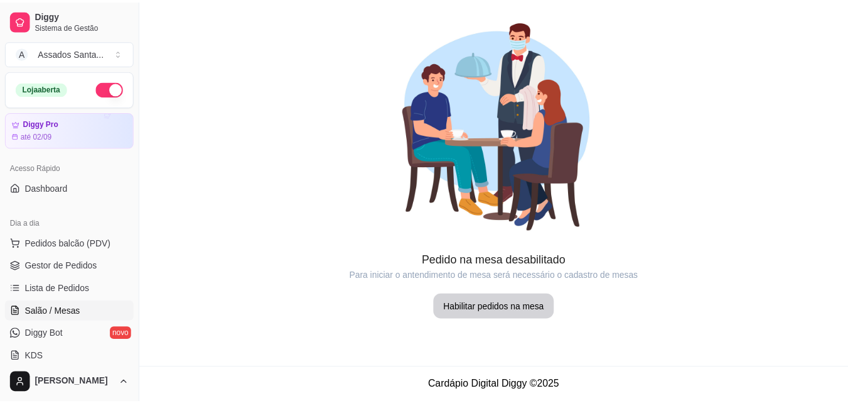
scroll to position [188, 0]
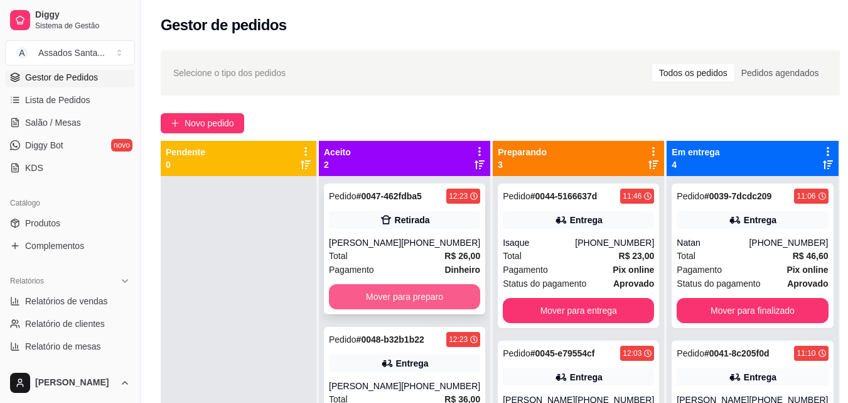
click at [372, 296] on button "Mover para preparo" at bounding box center [404, 296] width 151 height 25
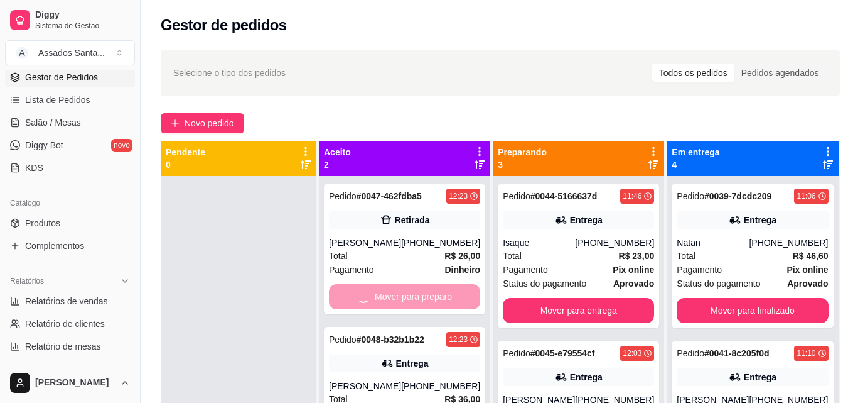
scroll to position [35, 0]
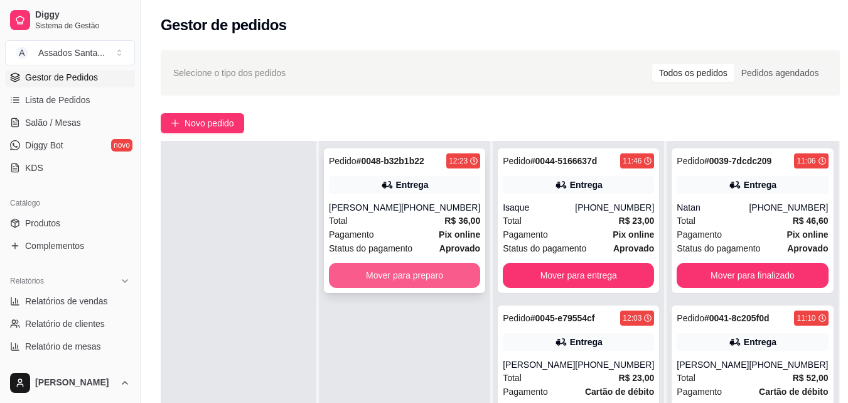
click at [360, 271] on button "Mover para preparo" at bounding box center [404, 274] width 151 height 25
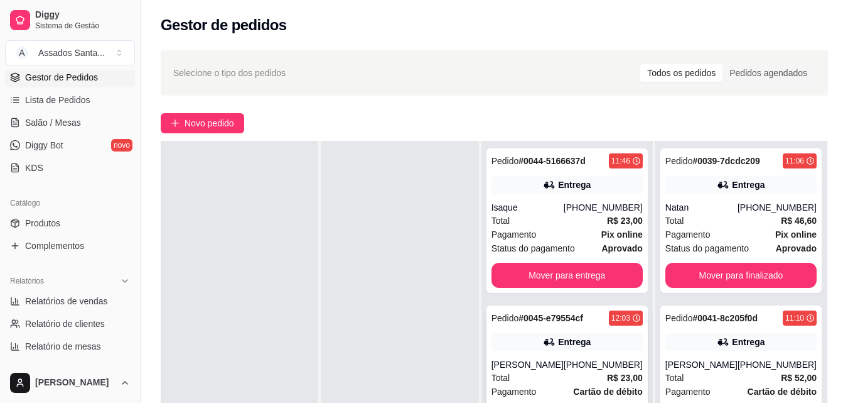
scroll to position [314, 0]
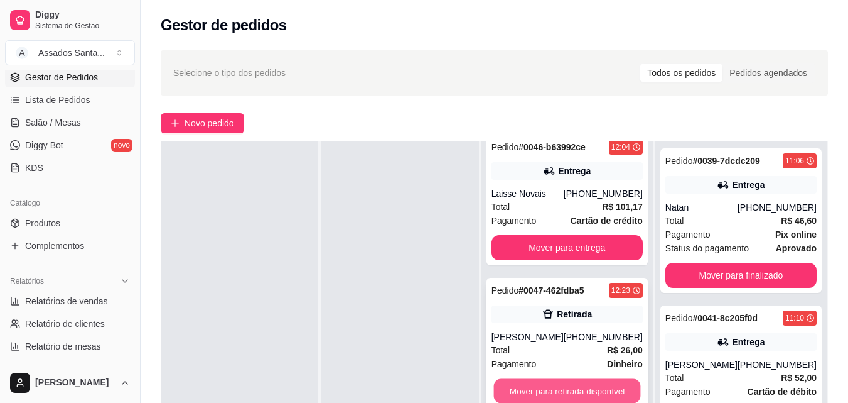
click at [556, 385] on button "Mover para retirada disponível" at bounding box center [567, 391] width 147 height 24
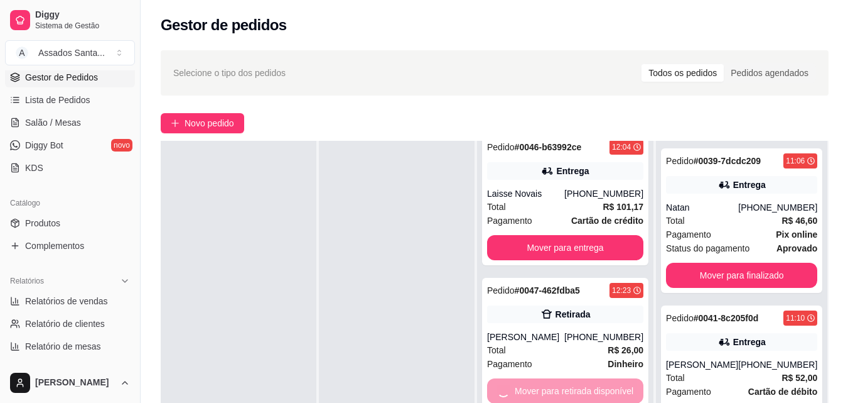
scroll to position [210, 0]
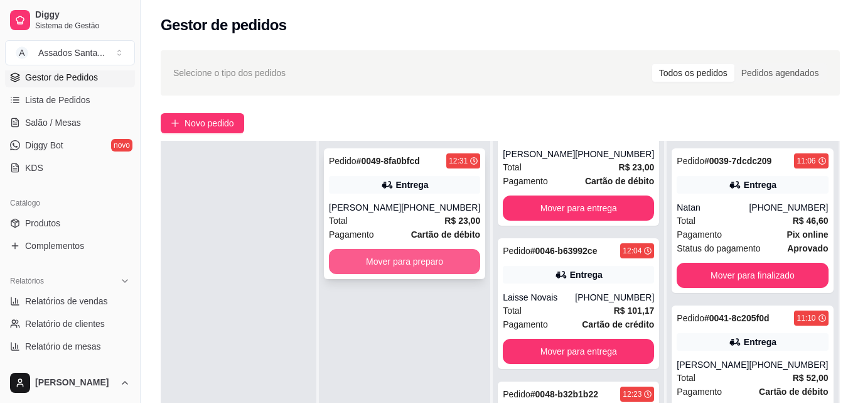
click at [408, 255] on button "Mover para preparo" at bounding box center [404, 261] width 151 height 25
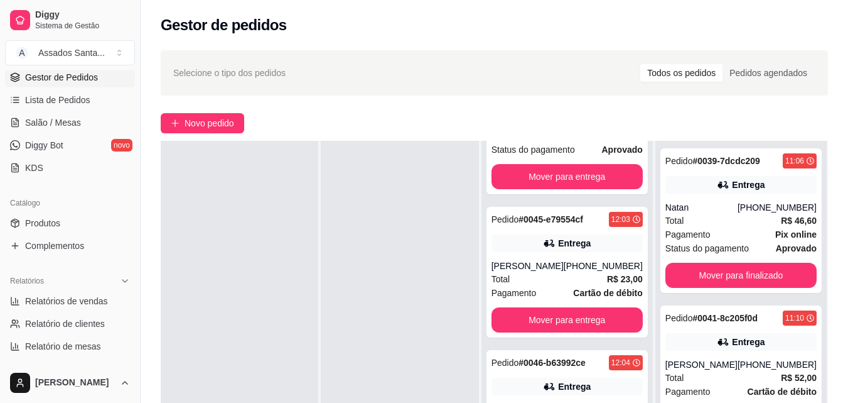
scroll to position [126, 0]
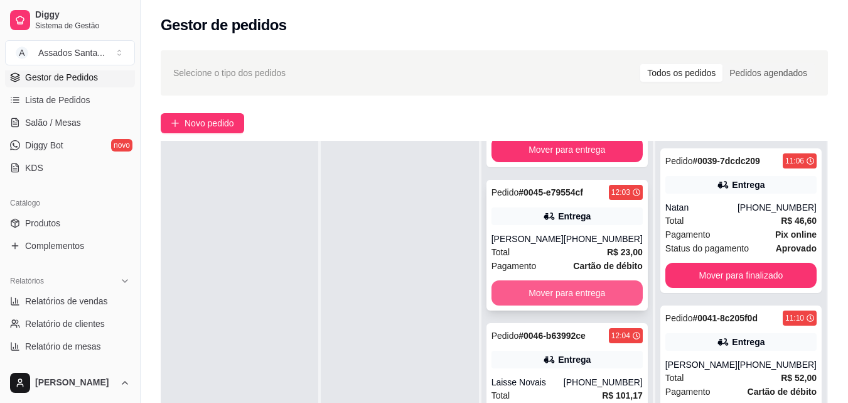
click at [551, 299] on button "Mover para entrega" at bounding box center [567, 292] width 151 height 25
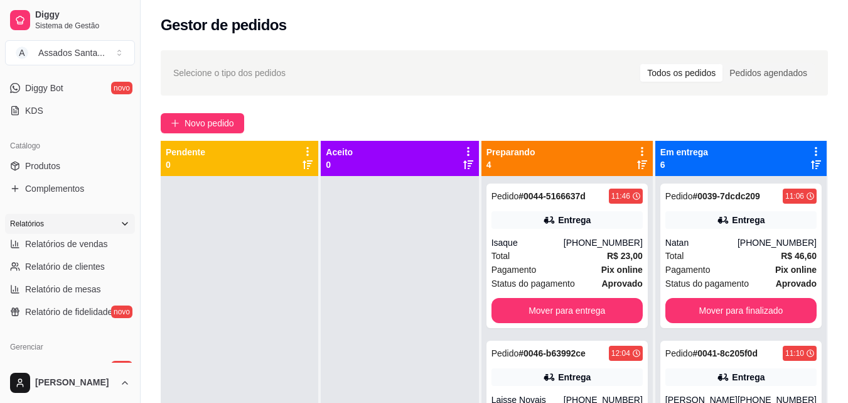
scroll to position [251, 0]
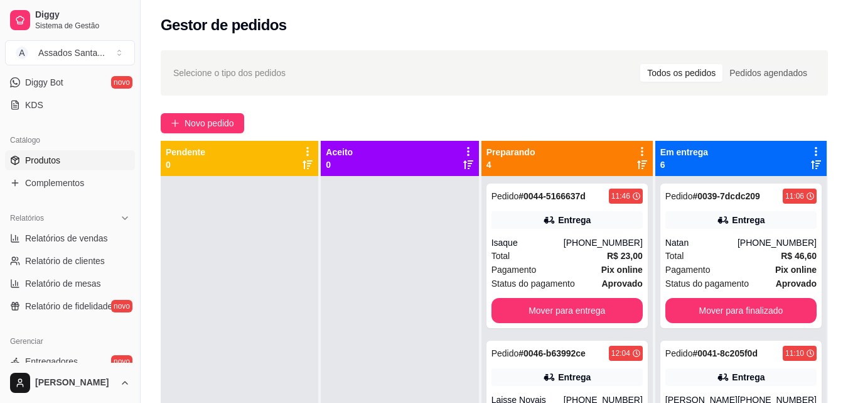
click at [37, 164] on span "Produtos" at bounding box center [42, 160] width 35 height 13
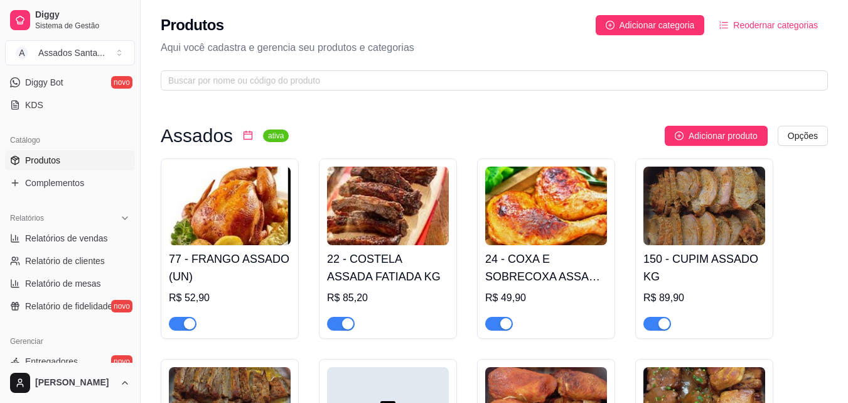
click at [339, 325] on span "button" at bounding box center [341, 323] width 28 height 14
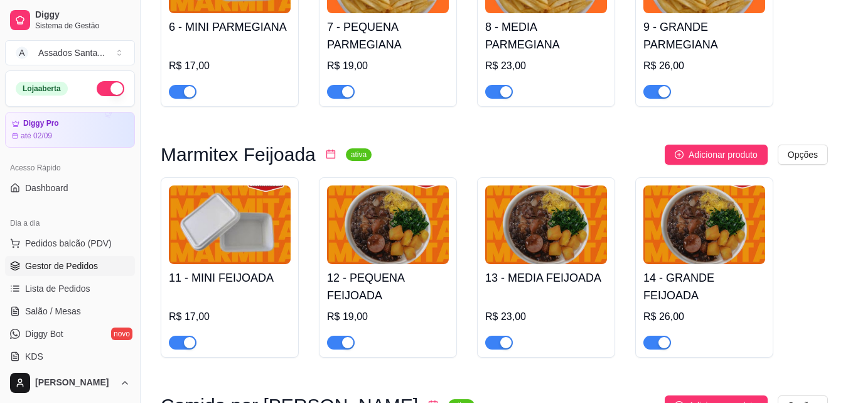
click at [59, 264] on span "Gestor de Pedidos" at bounding box center [61, 265] width 73 height 13
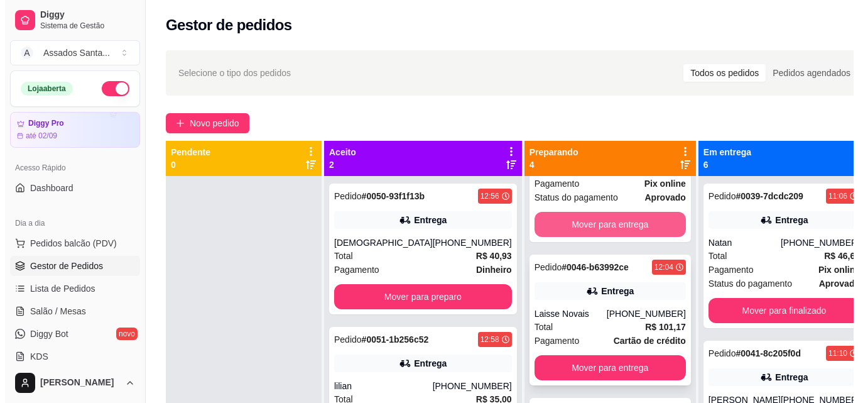
scroll to position [126, 0]
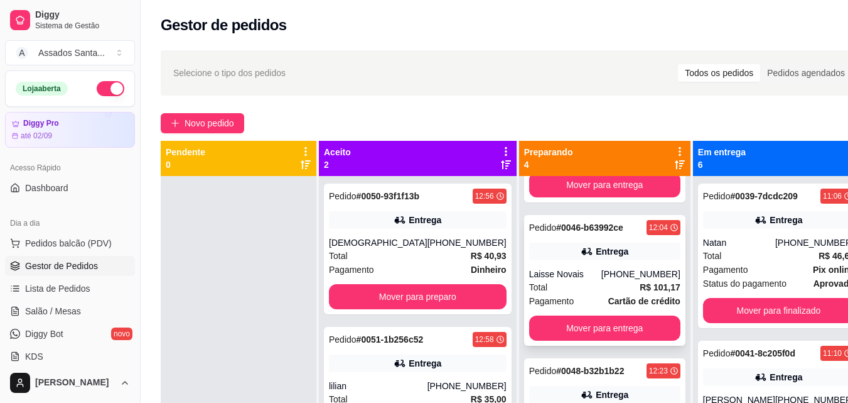
click at [559, 262] on div "Pedido # 0046-b63992ce 12:04 Entrega Laisse Novais [PHONE_NUMBER] Total R$ 101,…" at bounding box center [604, 280] width 161 height 131
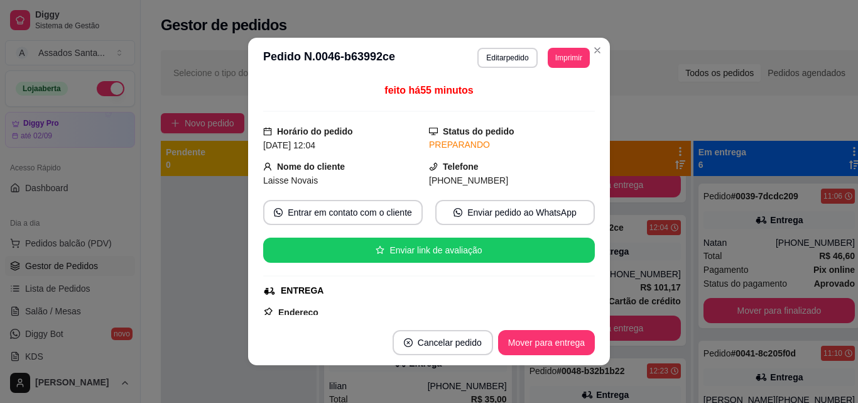
scroll to position [60, 0]
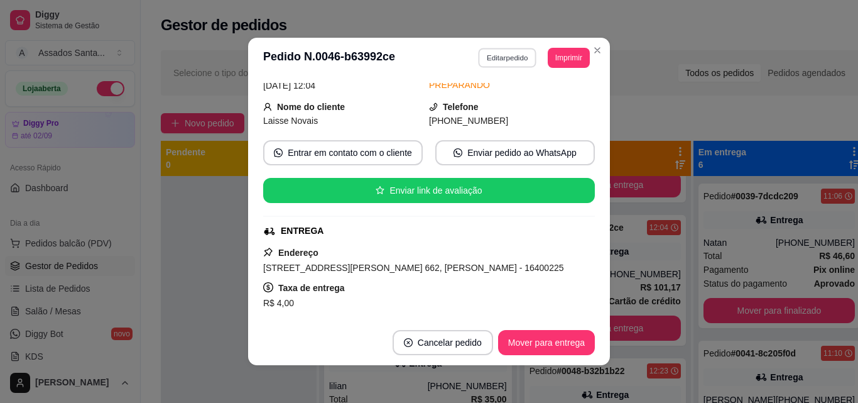
click at [492, 53] on button "Editar pedido" at bounding box center [507, 57] width 58 height 19
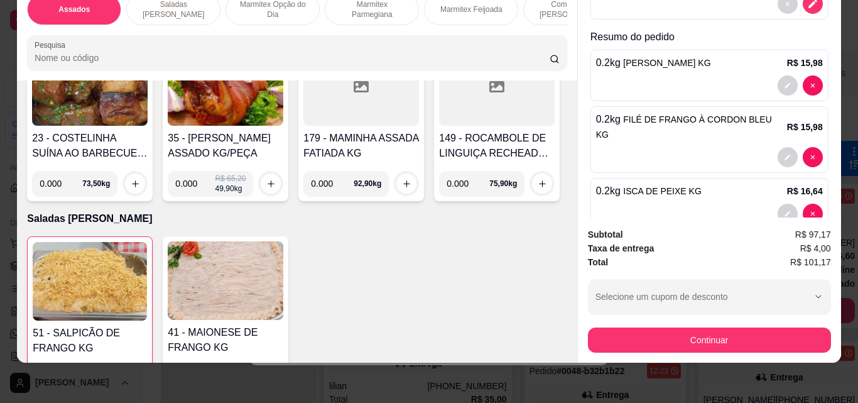
scroll to position [188, 0]
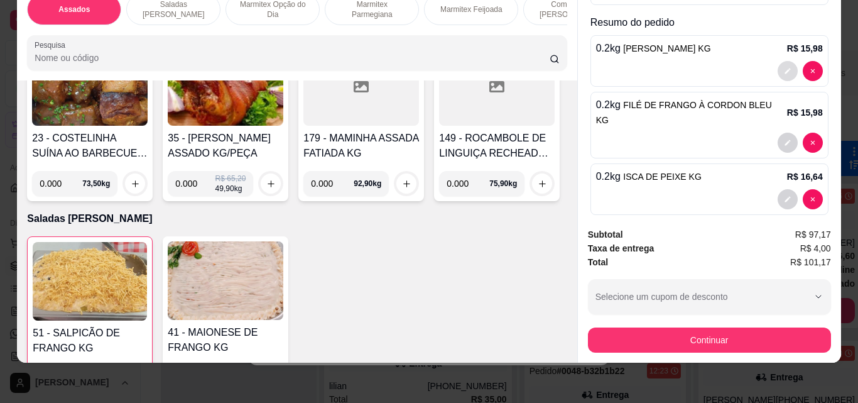
click at [784, 67] on icon "decrease-product-quantity" at bounding box center [788, 71] width 8 height 8
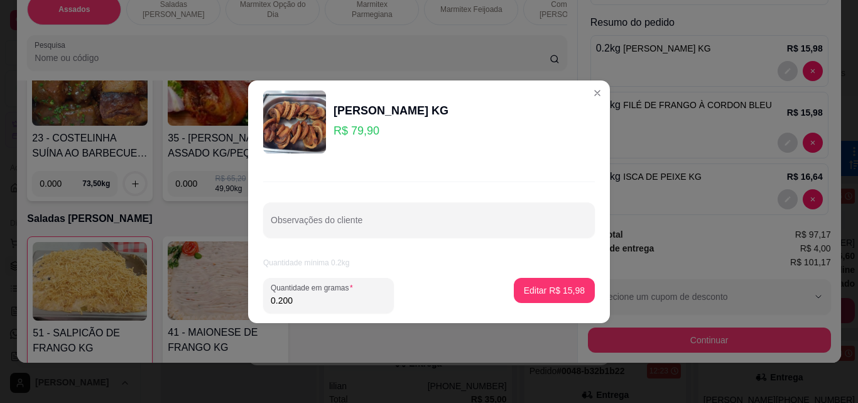
click at [310, 294] on input "0.200" at bounding box center [329, 300] width 116 height 13
click at [309, 294] on input "0.200" at bounding box center [329, 300] width 116 height 13
type input "0.222"
click at [565, 290] on p "Editar R$ 17,74" at bounding box center [553, 290] width 59 height 12
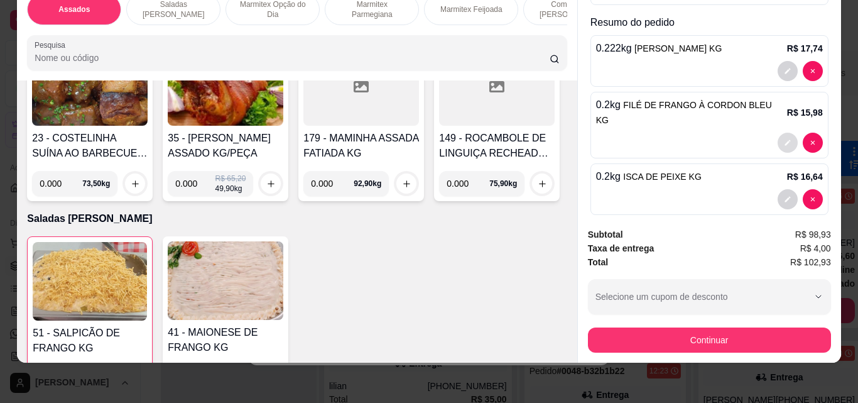
click at [777, 132] on button "decrease-product-quantity" at bounding box center [787, 142] width 20 height 20
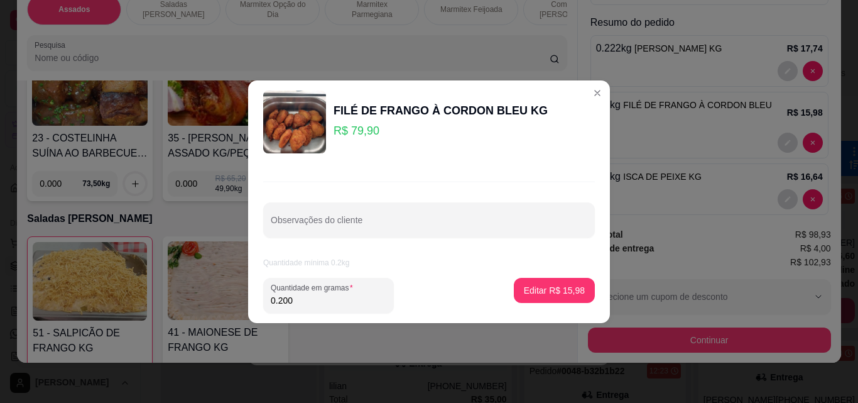
click at [318, 302] on input "0.200" at bounding box center [329, 300] width 116 height 13
type input "0.262"
click at [558, 289] on p "Editar R$ 20,93" at bounding box center [553, 290] width 59 height 12
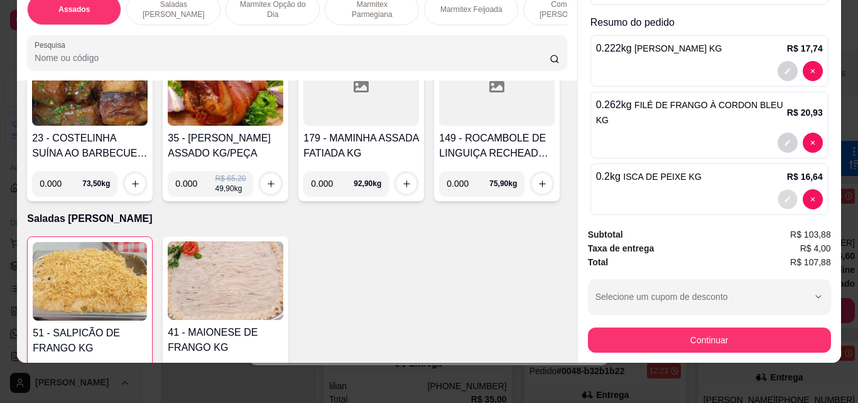
click at [784, 195] on icon "decrease-product-quantity" at bounding box center [788, 199] width 8 height 8
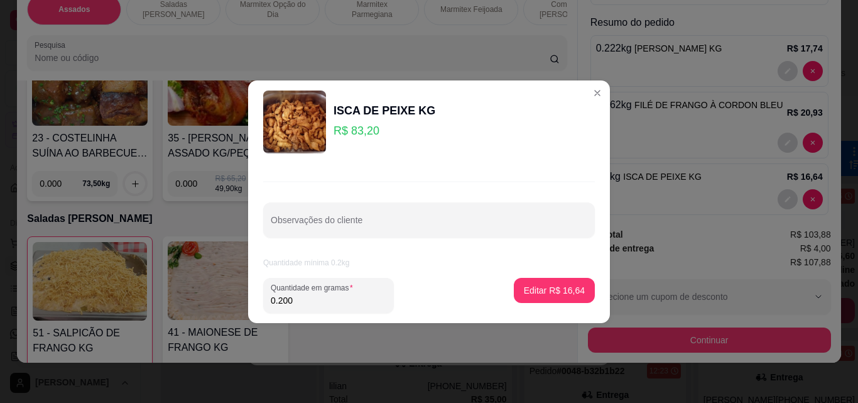
click at [291, 301] on input "0.200" at bounding box center [329, 300] width 116 height 13
click at [290, 300] on input "0.200" at bounding box center [329, 300] width 116 height 13
click at [286, 296] on input "0.222" at bounding box center [329, 300] width 116 height 13
type input "0.202"
click at [548, 285] on p "Editar R$ 16,81" at bounding box center [554, 290] width 61 height 13
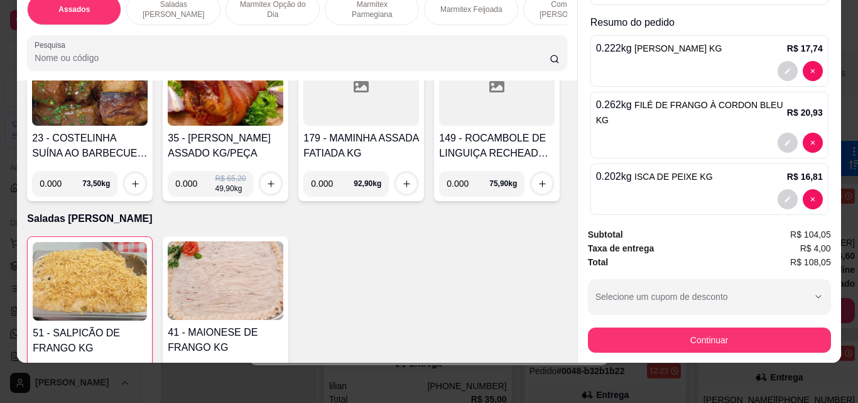
scroll to position [251, 0]
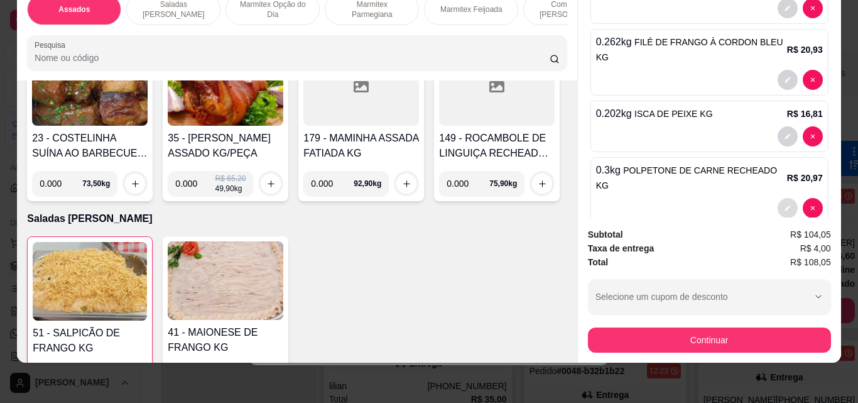
click at [777, 198] on button "decrease-product-quantity" at bounding box center [787, 208] width 20 height 20
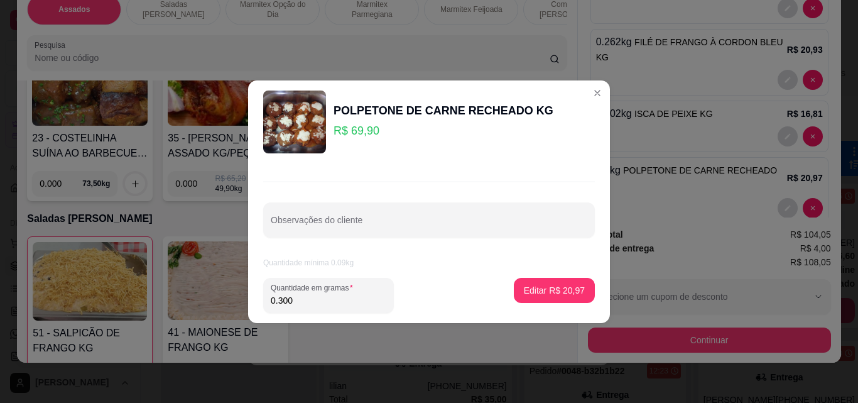
click at [335, 298] on input "0.300" at bounding box center [329, 300] width 116 height 13
type input "0.314"
click at [556, 287] on p "Editar R$ 21,95" at bounding box center [553, 290] width 59 height 12
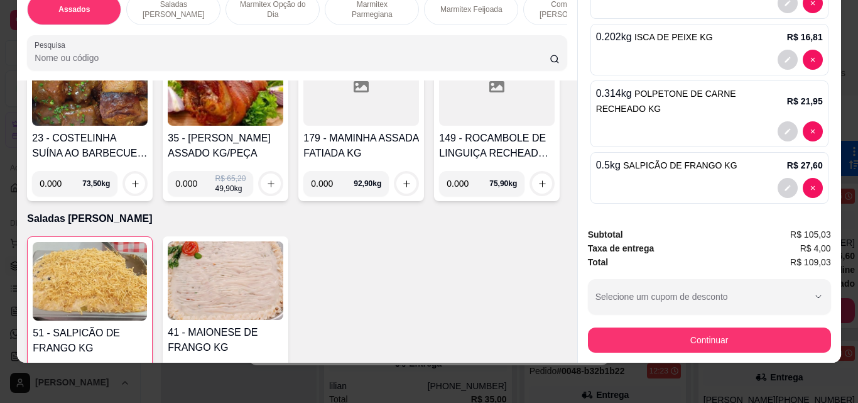
scroll to position [332, 0]
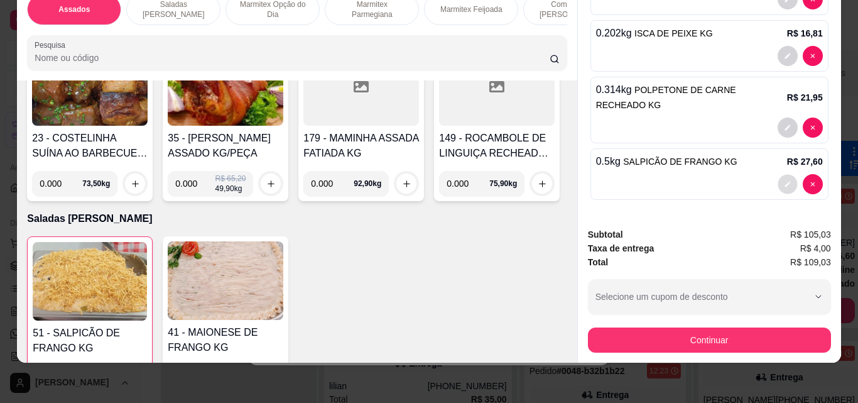
click at [784, 181] on icon "decrease-product-quantity" at bounding box center [787, 184] width 6 height 6
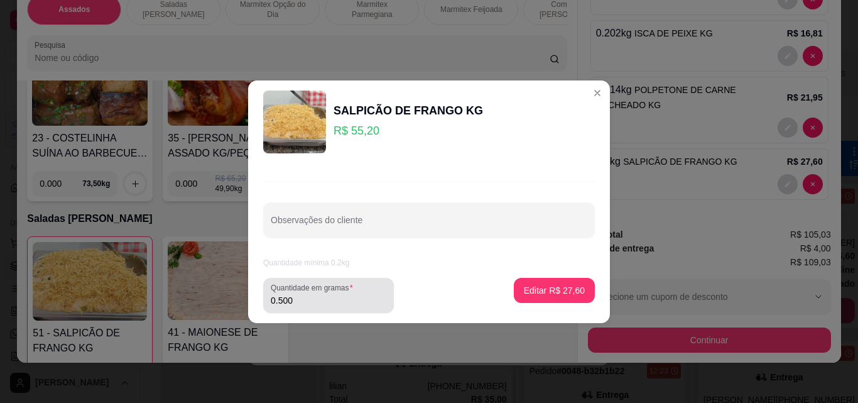
click at [310, 306] on div "0.500" at bounding box center [329, 295] width 116 height 25
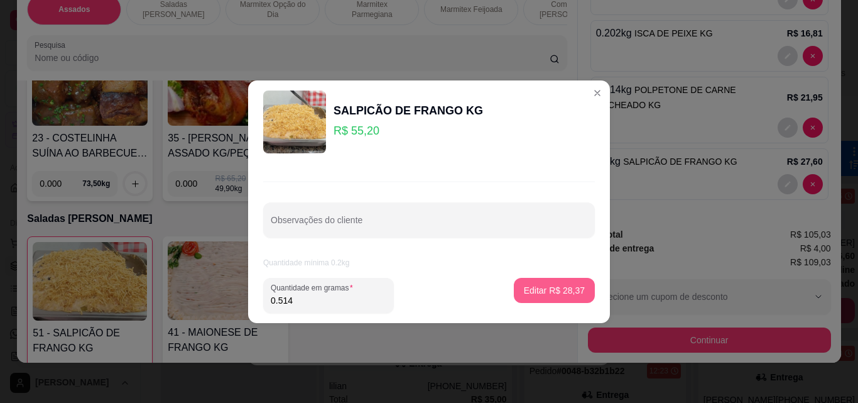
type input "0.514"
click at [545, 283] on button "Editar R$ 28,37" at bounding box center [554, 290] width 81 height 25
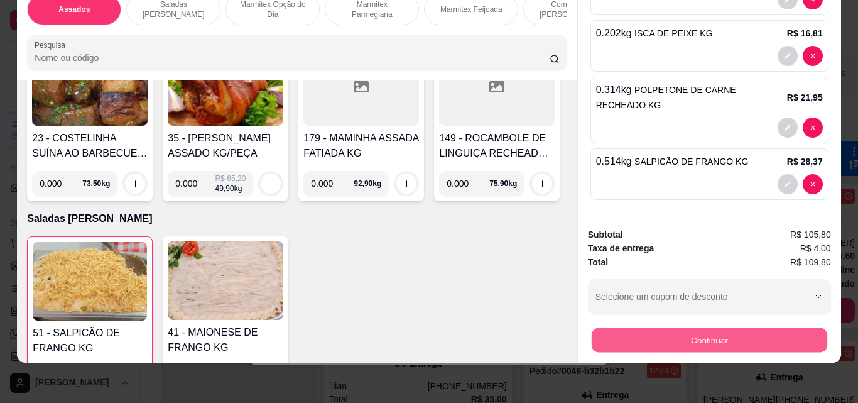
click at [715, 327] on button "Continuar" at bounding box center [708, 339] width 235 height 24
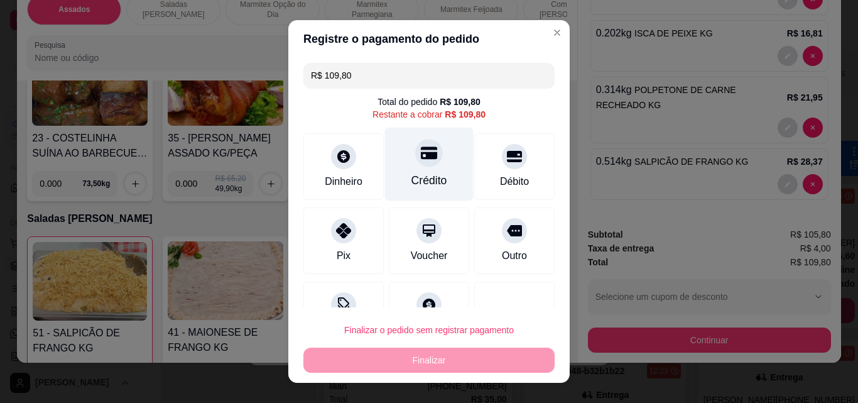
click at [421, 157] on icon at bounding box center [429, 153] width 16 height 13
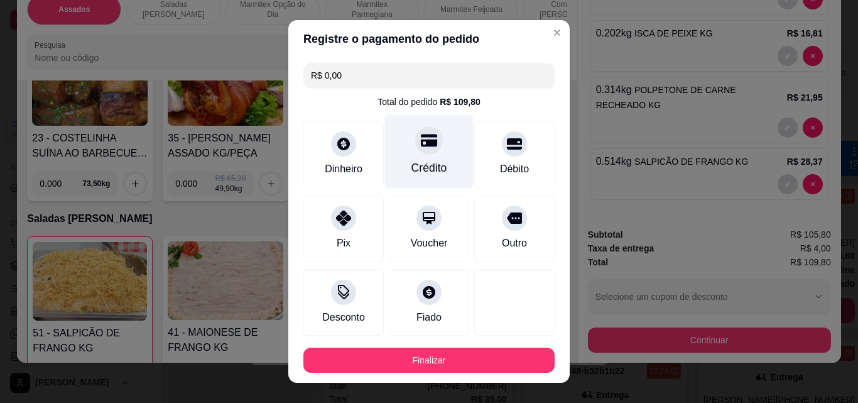
click at [421, 141] on icon at bounding box center [429, 140] width 16 height 13
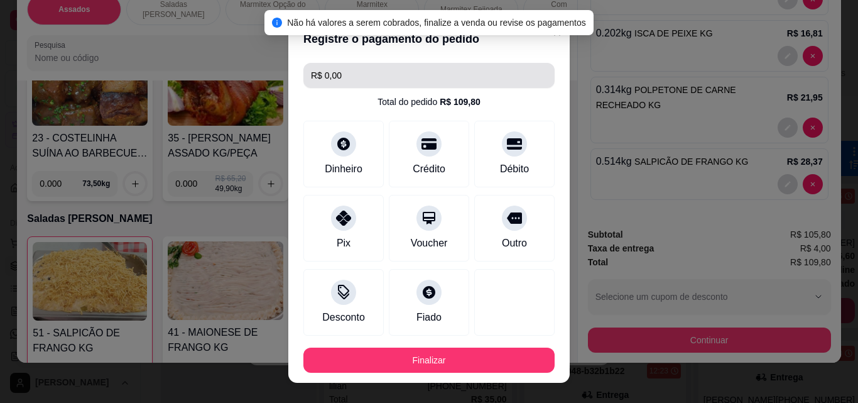
click at [367, 72] on input "R$ 0,00" at bounding box center [429, 75] width 236 height 25
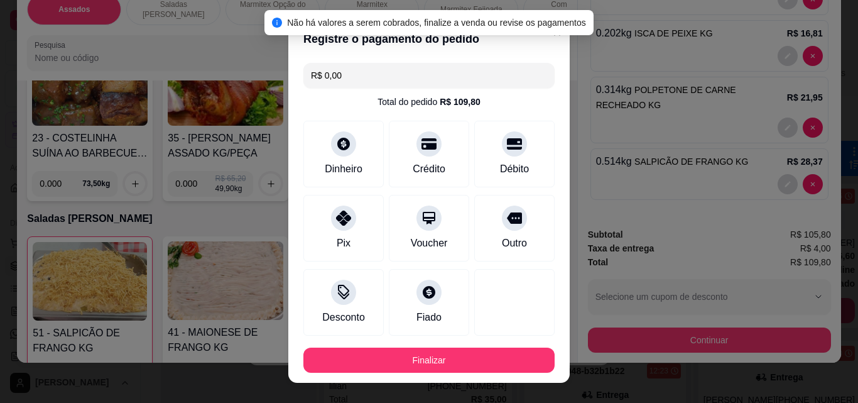
click at [367, 72] on input "R$ 0,00" at bounding box center [429, 75] width 236 height 25
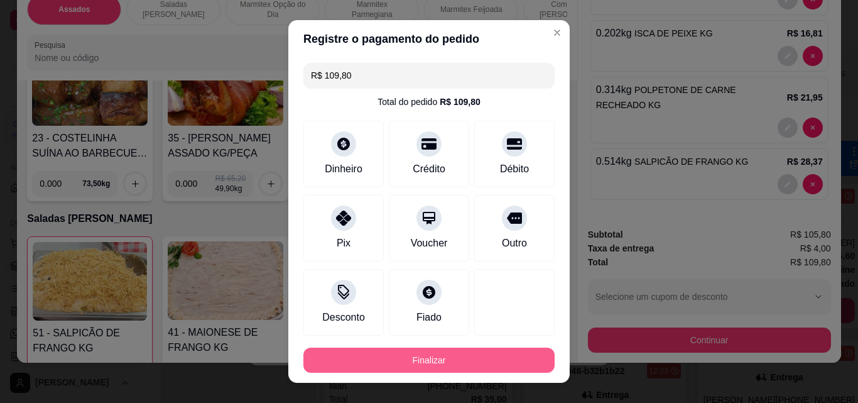
click at [408, 369] on button "Finalizar" at bounding box center [428, 359] width 251 height 25
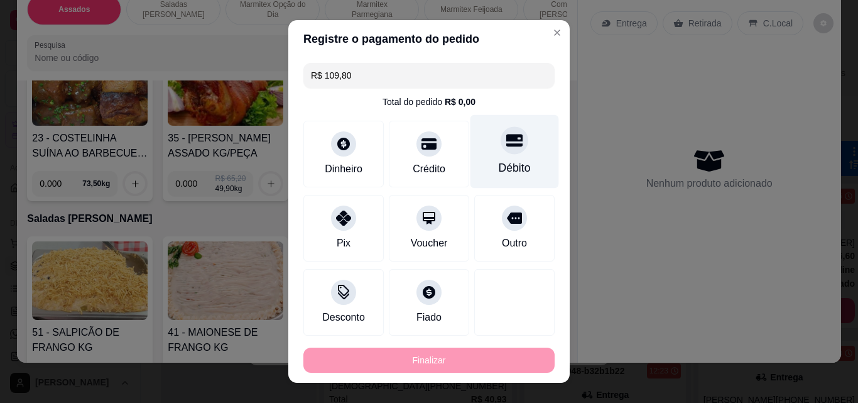
type input "-R$ 109,80"
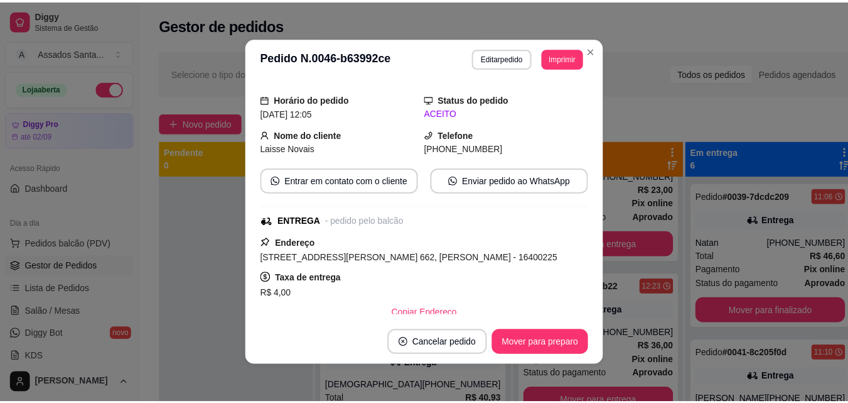
scroll to position [87, 0]
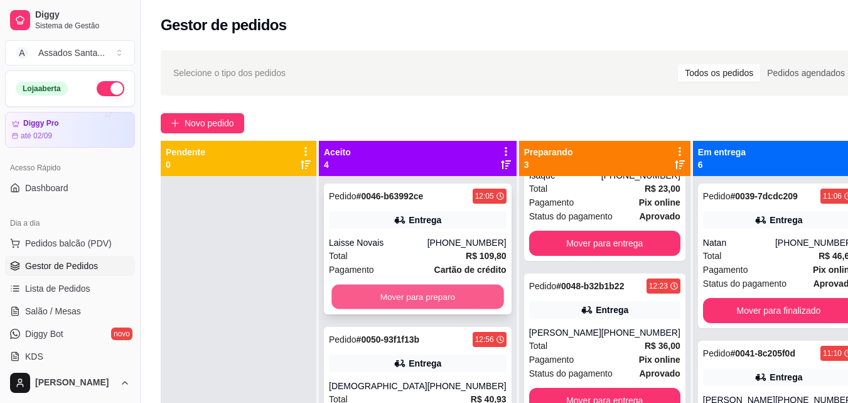
click at [375, 292] on button "Mover para preparo" at bounding box center [418, 296] width 172 height 24
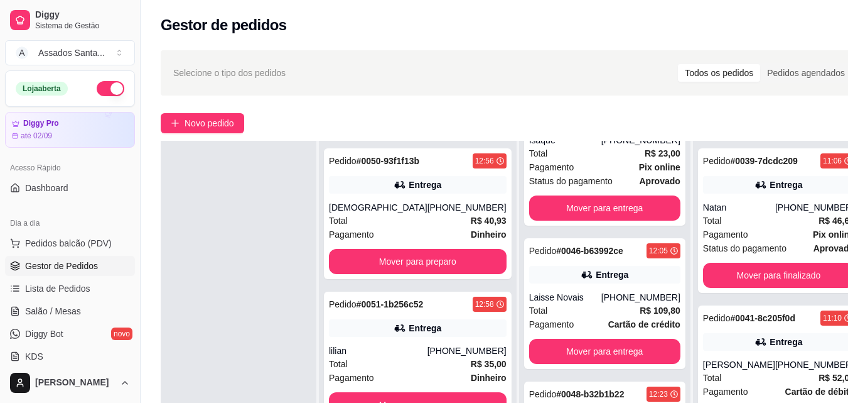
scroll to position [126, 0]
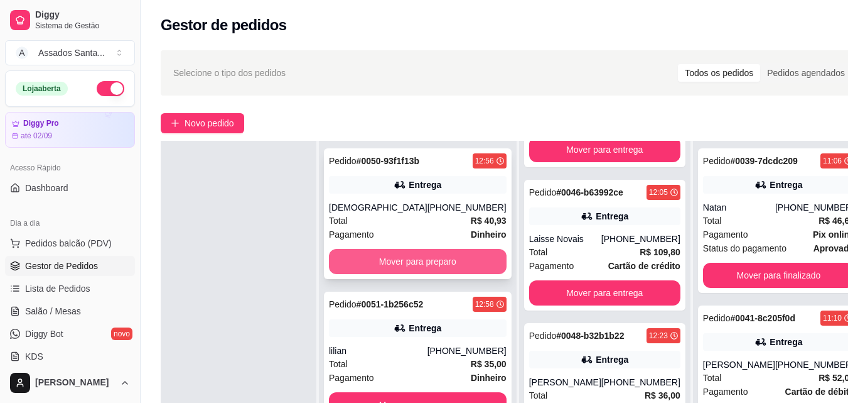
click at [383, 262] on button "Mover para preparo" at bounding box center [418, 261] width 178 height 25
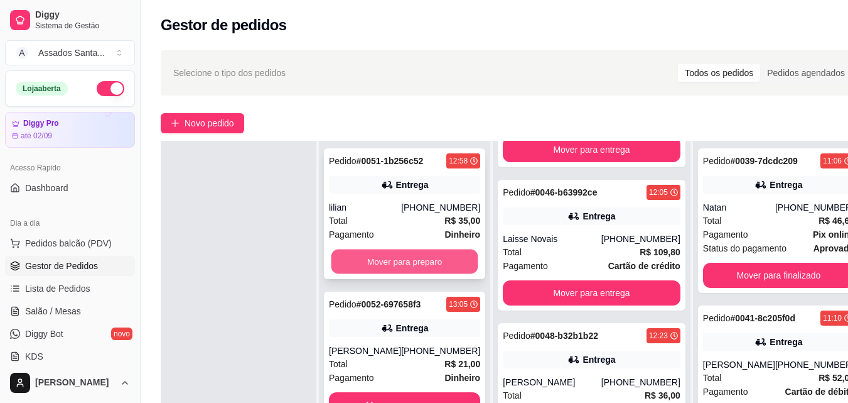
click at [372, 255] on button "Mover para preparo" at bounding box center [405, 261] width 147 height 24
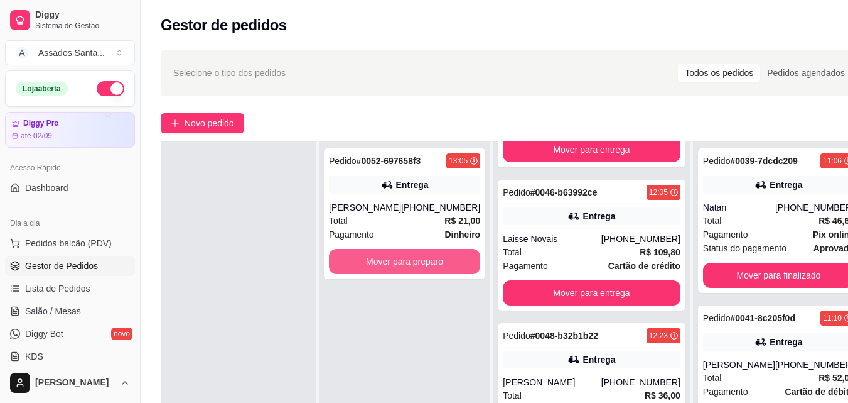
click at [372, 255] on button "Mover para preparo" at bounding box center [404, 261] width 151 height 25
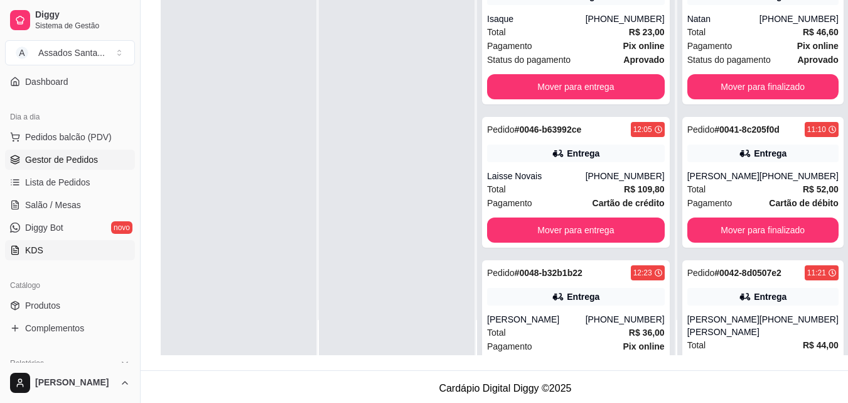
scroll to position [188, 0]
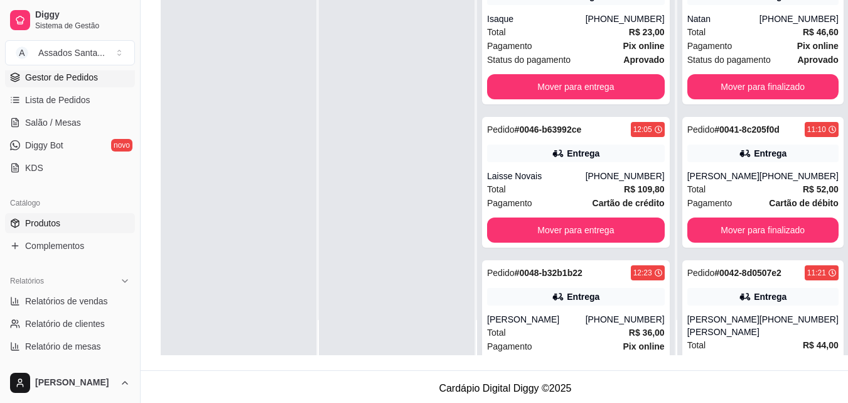
click at [46, 227] on span "Produtos" at bounding box center [42, 223] width 35 height 13
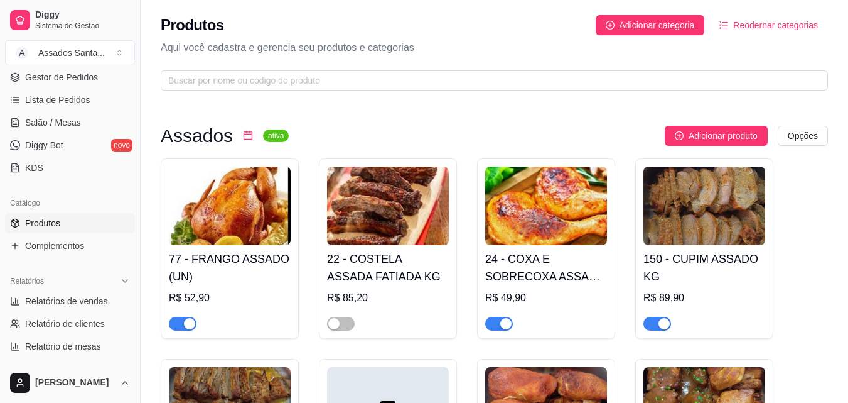
click at [173, 330] on span "button" at bounding box center [183, 323] width 28 height 14
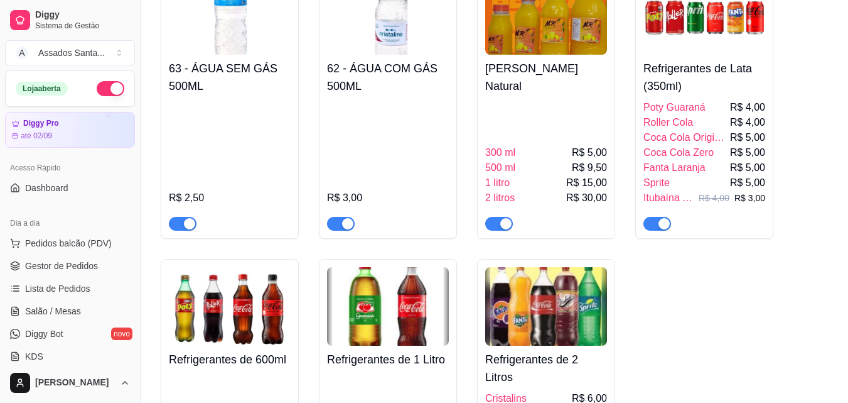
scroll to position [2615, 0]
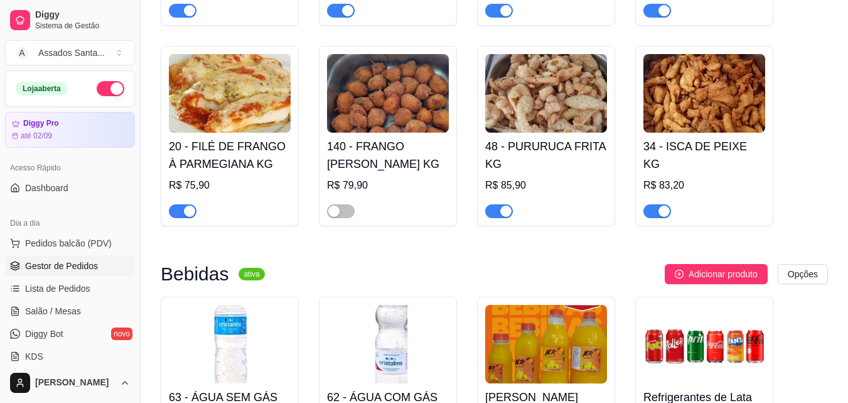
drag, startPoint x: 75, startPoint y: 261, endPoint x: 72, endPoint y: 267, distance: 7.0
click at [73, 262] on span "Gestor de Pedidos" at bounding box center [61, 265] width 73 height 13
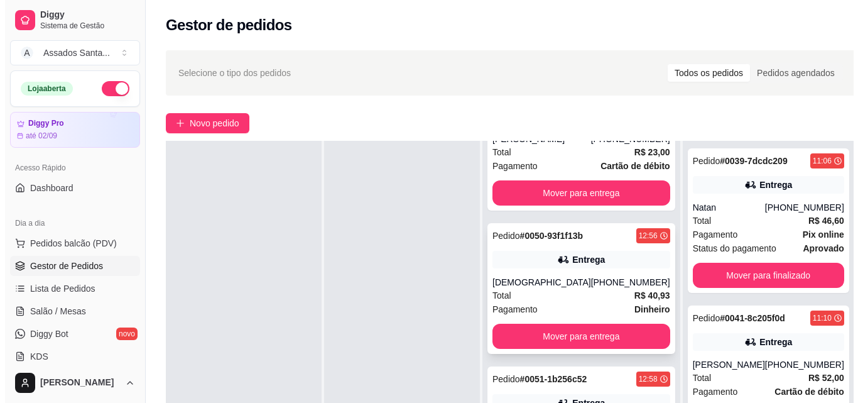
scroll to position [565, 0]
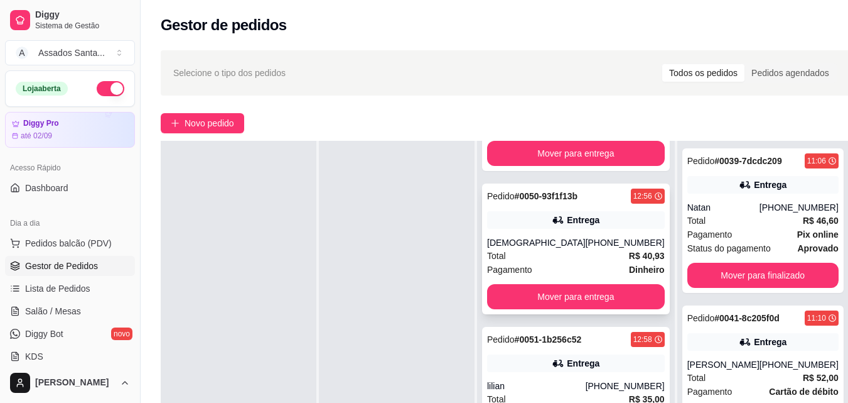
click at [563, 226] on div "Entrega" at bounding box center [576, 220] width 178 height 18
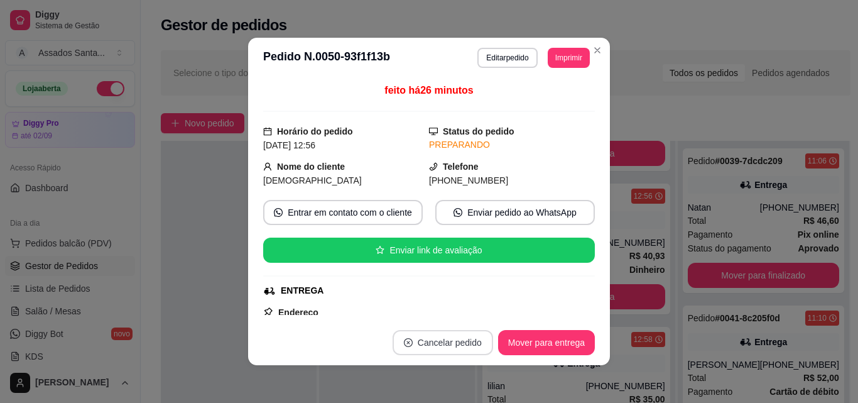
click at [429, 340] on button "Cancelar pedido" at bounding box center [442, 342] width 100 height 25
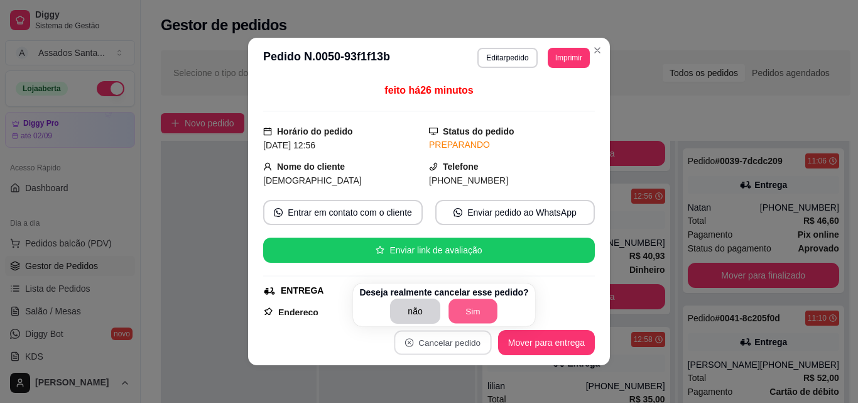
click at [480, 317] on button "Sim" at bounding box center [472, 311] width 49 height 24
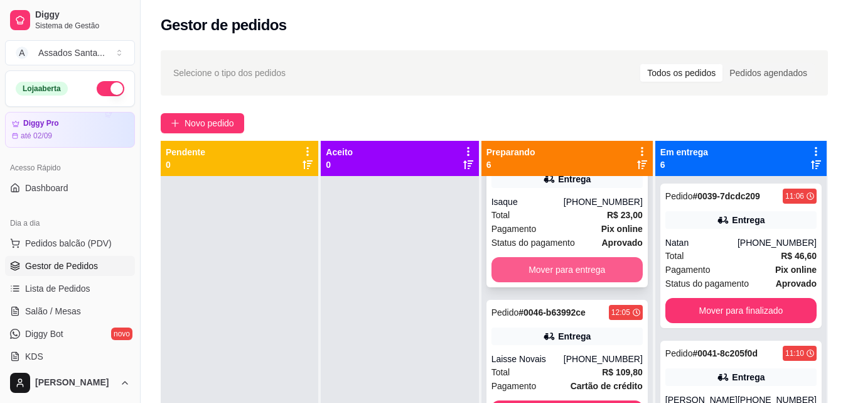
scroll to position [63, 0]
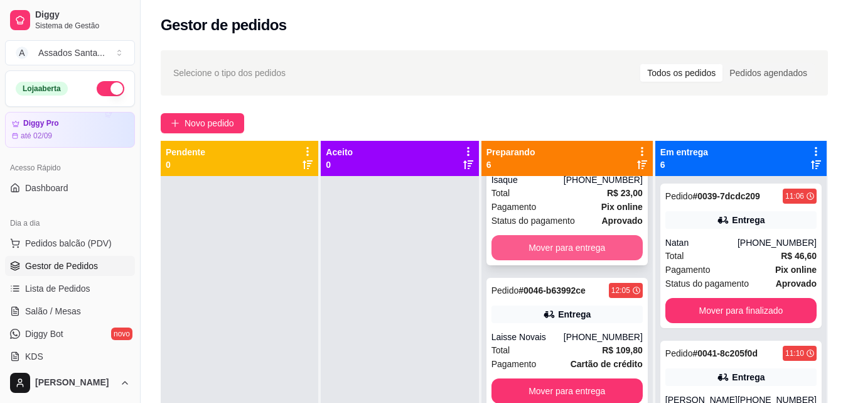
click at [529, 245] on button "Mover para entrega" at bounding box center [567, 247] width 151 height 25
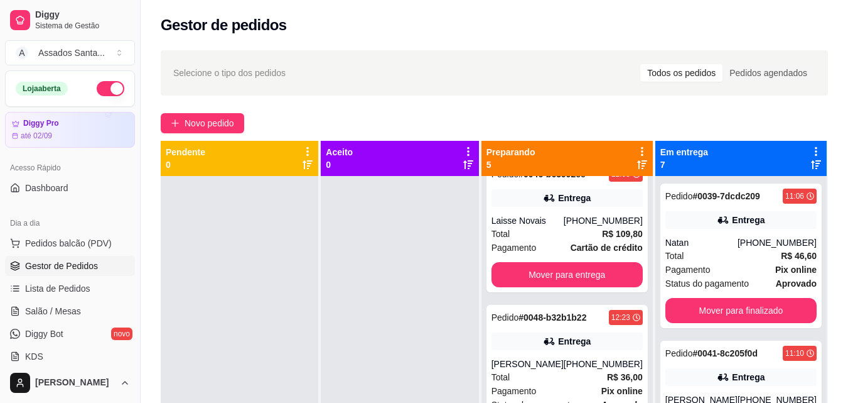
scroll to position [0, 0]
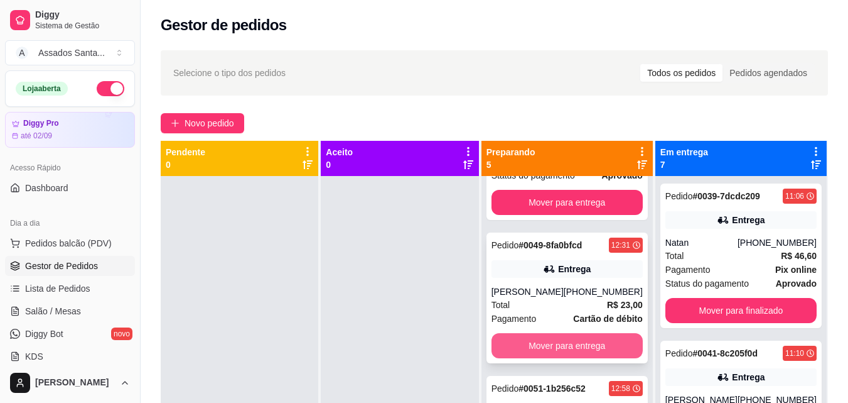
click at [534, 340] on button "Mover para entrega" at bounding box center [567, 345] width 151 height 25
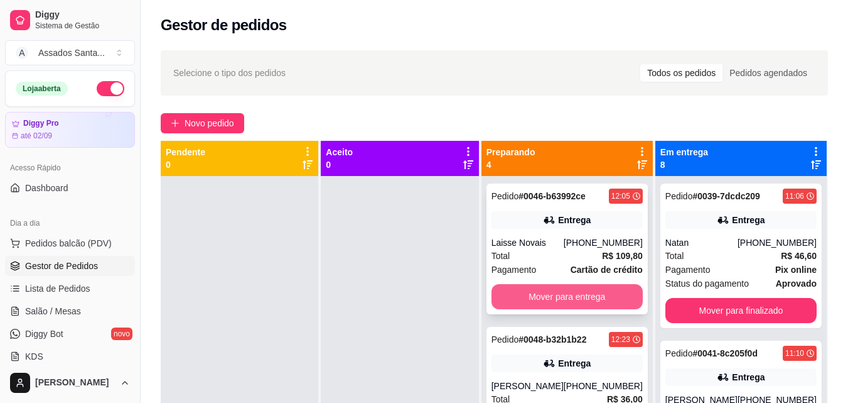
click at [539, 287] on button "Mover para entrega" at bounding box center [567, 296] width 151 height 25
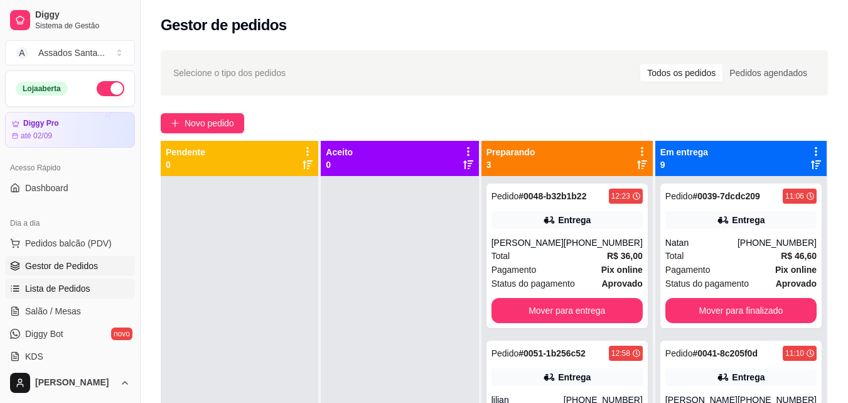
click at [60, 293] on span "Lista de Pedidos" at bounding box center [57, 288] width 65 height 13
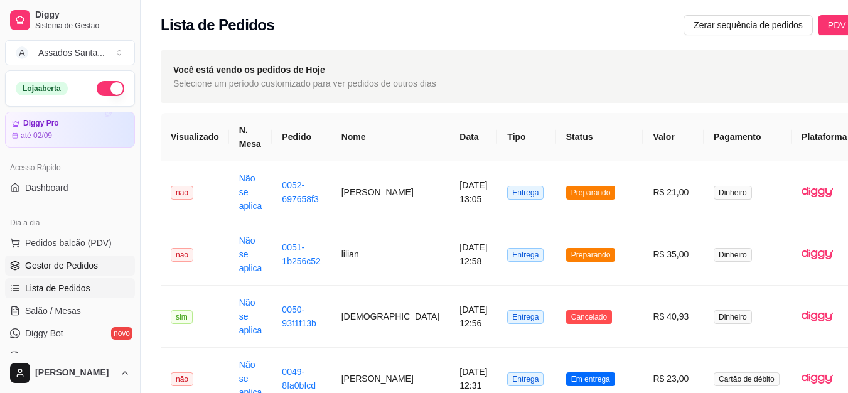
click at [59, 264] on span "Gestor de Pedidos" at bounding box center [61, 265] width 73 height 13
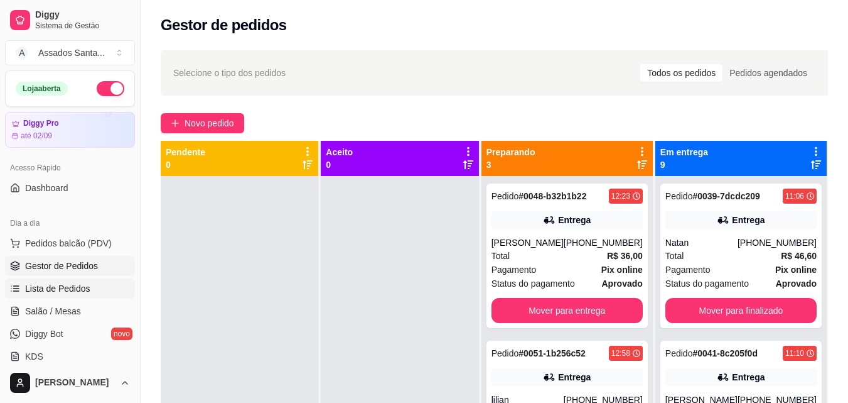
scroll to position [126, 0]
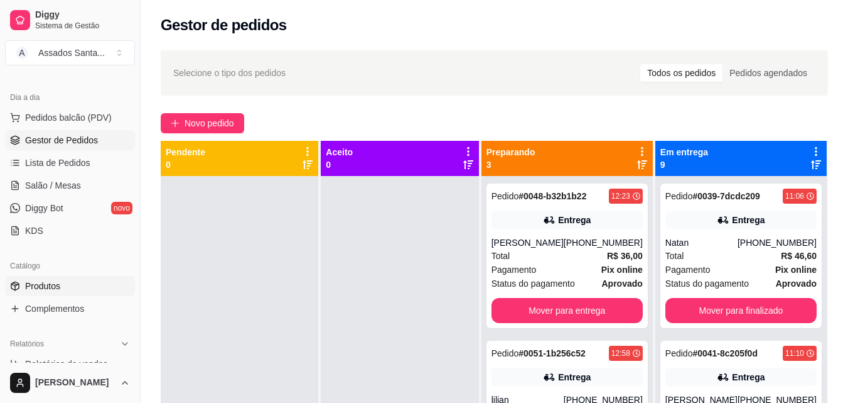
click at [58, 286] on span "Produtos" at bounding box center [42, 285] width 35 height 13
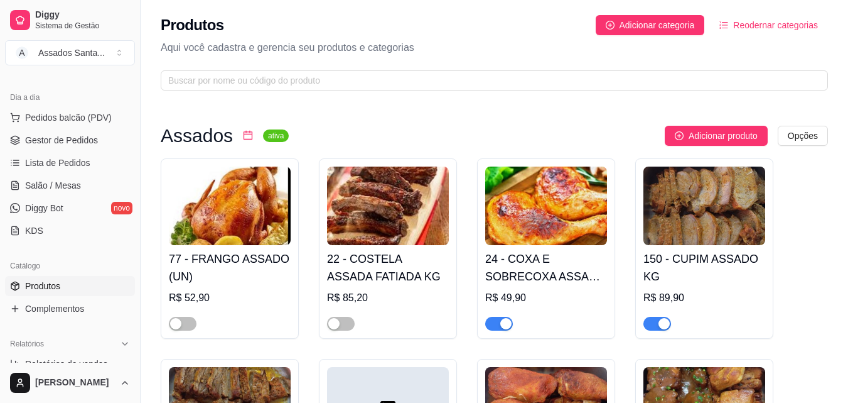
click at [654, 323] on span "button" at bounding box center [658, 323] width 28 height 14
click at [67, 138] on span "Gestor de Pedidos" at bounding box center [61, 140] width 73 height 13
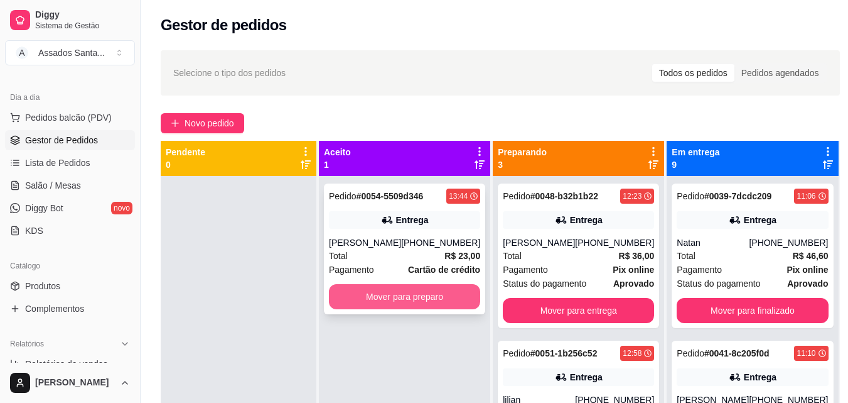
click at [379, 297] on button "Mover para preparo" at bounding box center [404, 296] width 151 height 25
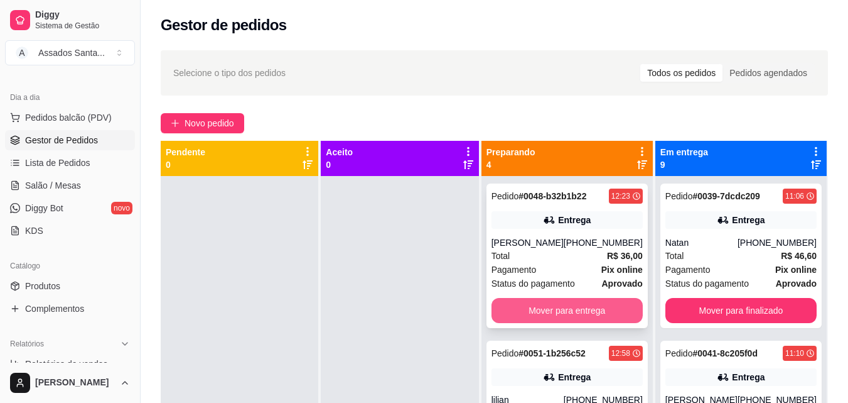
click at [541, 310] on button "Mover para entrega" at bounding box center [567, 310] width 151 height 25
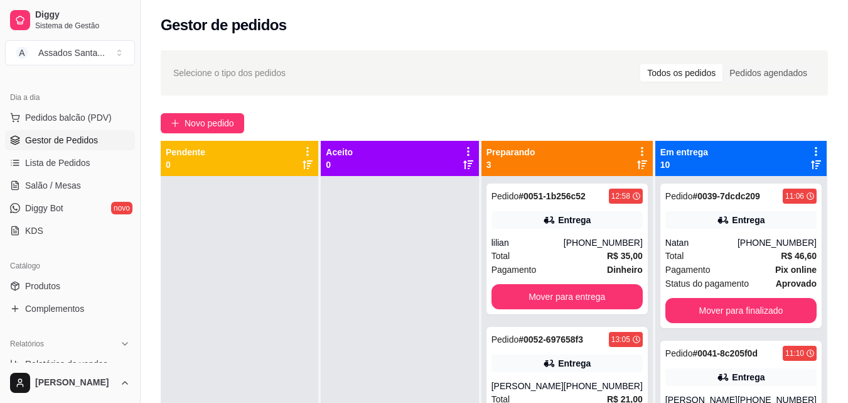
scroll to position [35, 0]
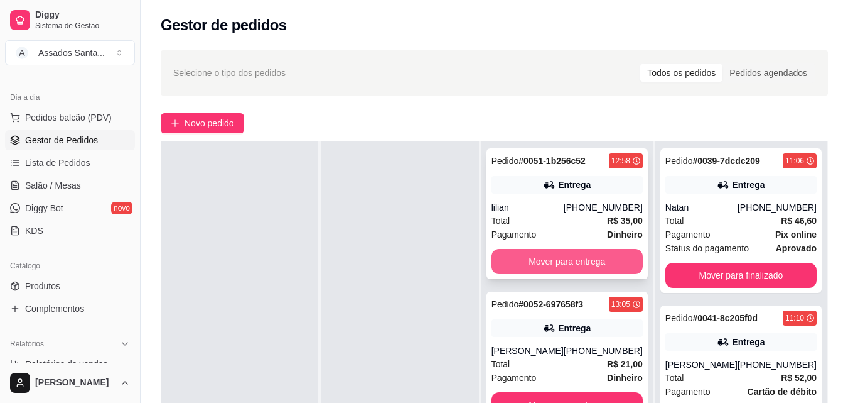
click at [540, 262] on button "Mover para entrega" at bounding box center [567, 261] width 151 height 25
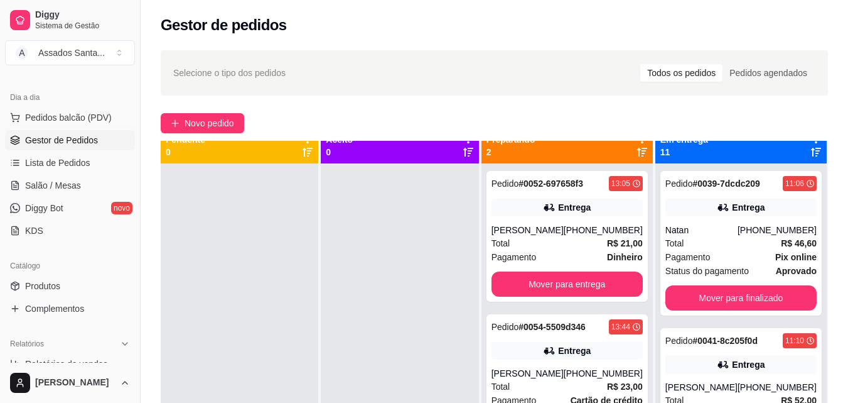
scroll to position [0, 0]
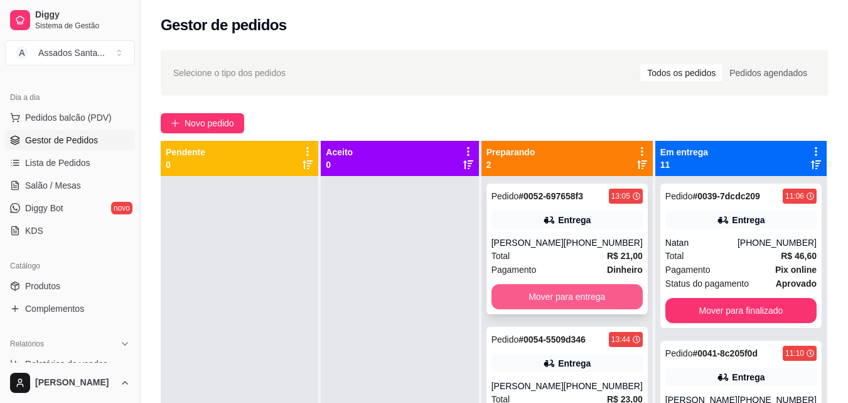
click at [558, 295] on button "Mover para entrega" at bounding box center [567, 296] width 151 height 25
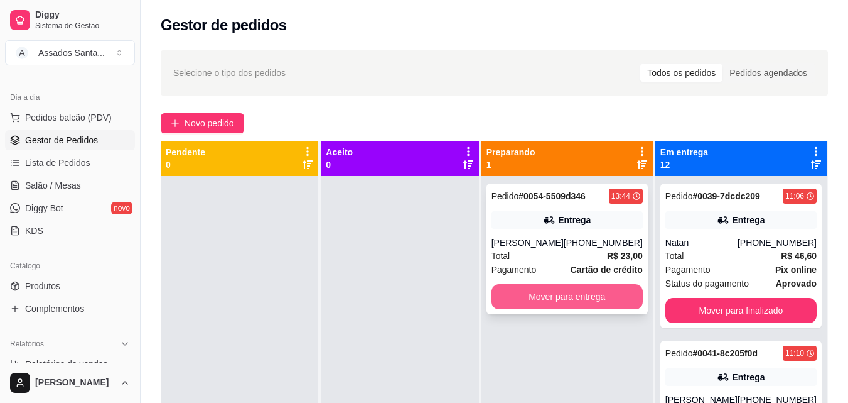
click at [557, 294] on button "Mover para entrega" at bounding box center [567, 296] width 151 height 25
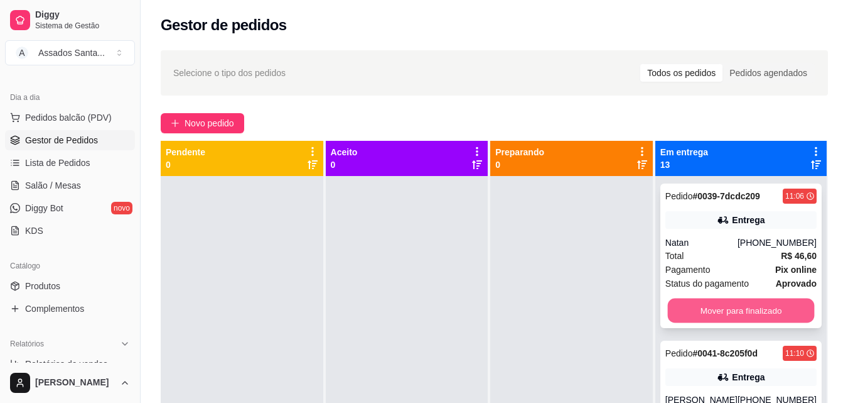
click at [725, 308] on button "Mover para finalizado" at bounding box center [740, 310] width 147 height 24
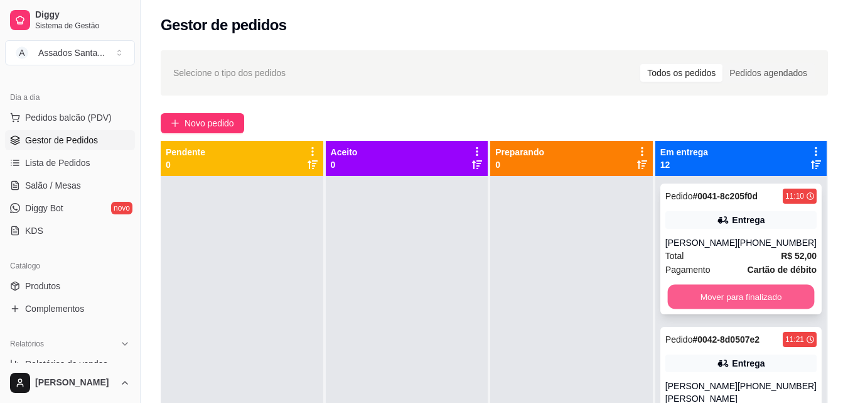
click at [725, 305] on button "Mover para finalizado" at bounding box center [740, 296] width 147 height 24
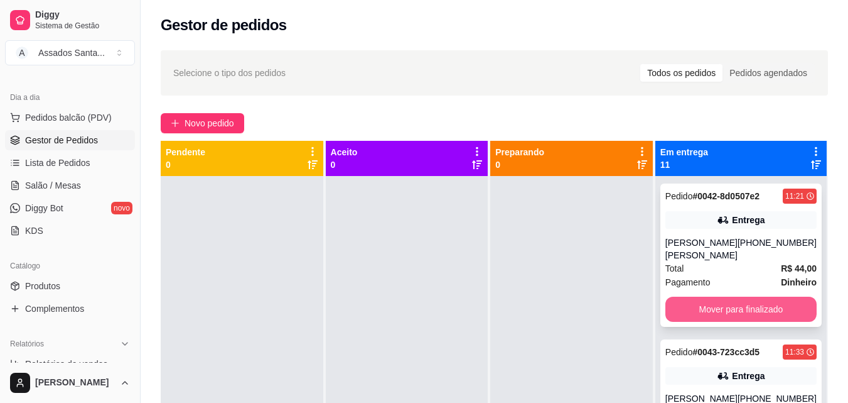
click at [729, 302] on button "Mover para finalizado" at bounding box center [741, 308] width 151 height 25
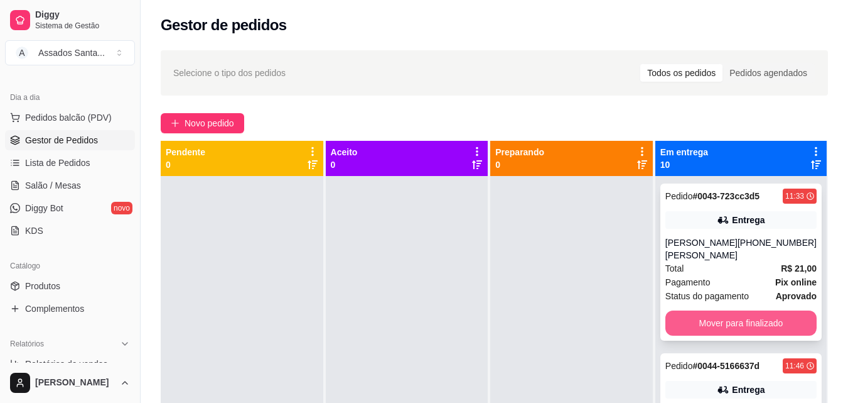
click at [727, 320] on button "Mover para finalizado" at bounding box center [741, 322] width 151 height 25
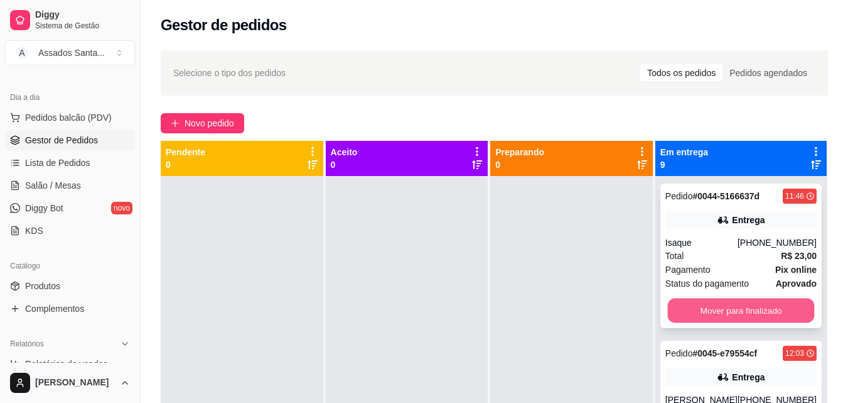
click at [728, 302] on button "Mover para finalizado" at bounding box center [740, 310] width 147 height 24
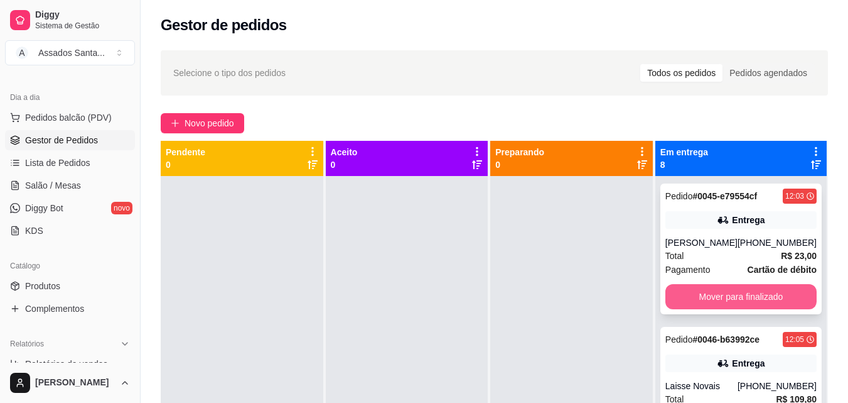
click at [735, 298] on button "Mover para finalizado" at bounding box center [741, 296] width 151 height 25
click at [735, 283] on div "Pedido # 0046-b63992ce 12:05 Entrega Laisse Novais [PHONE_NUMBER] Total R$ 109,…" at bounding box center [741, 248] width 161 height 131
click at [723, 291] on button "Mover para finalizado" at bounding box center [741, 296] width 151 height 25
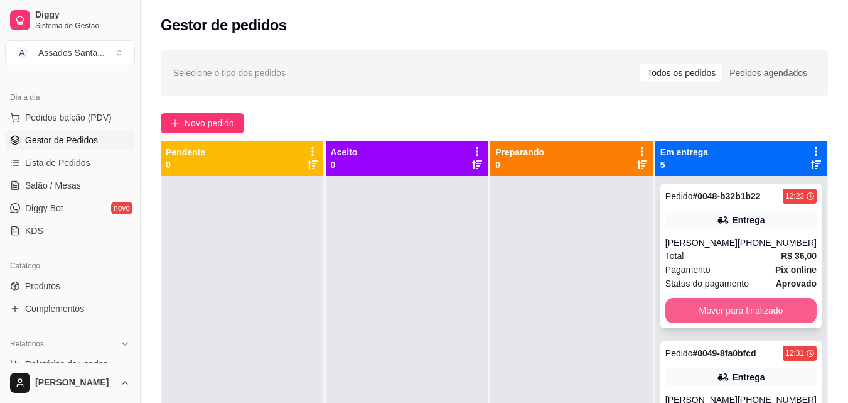
click at [733, 298] on button "Mover para finalizado" at bounding box center [741, 310] width 151 height 25
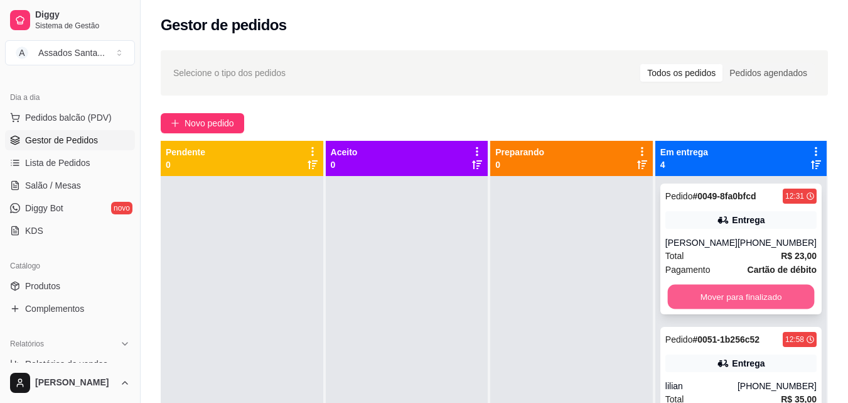
click at [735, 298] on button "Mover para finalizado" at bounding box center [740, 296] width 147 height 24
click at [739, 292] on button "Mover para finalizado" at bounding box center [740, 296] width 147 height 24
click at [740, 290] on button "Mover para finalizado" at bounding box center [740, 296] width 147 height 24
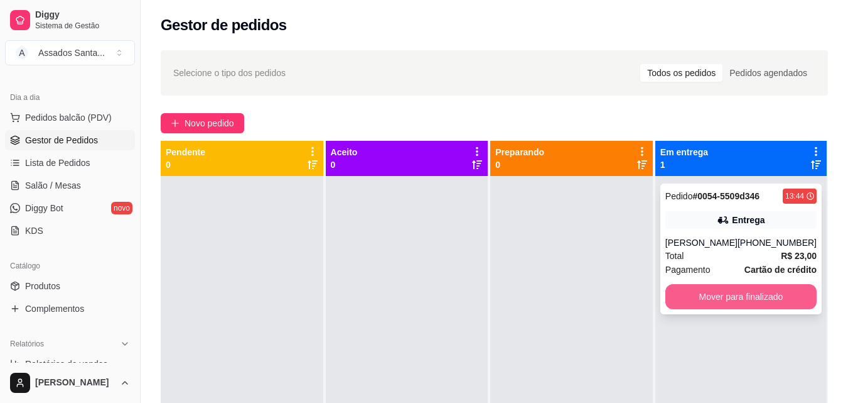
click at [738, 286] on button "Mover para finalizado" at bounding box center [741, 296] width 151 height 25
